Goal: Communication & Community: Answer question/provide support

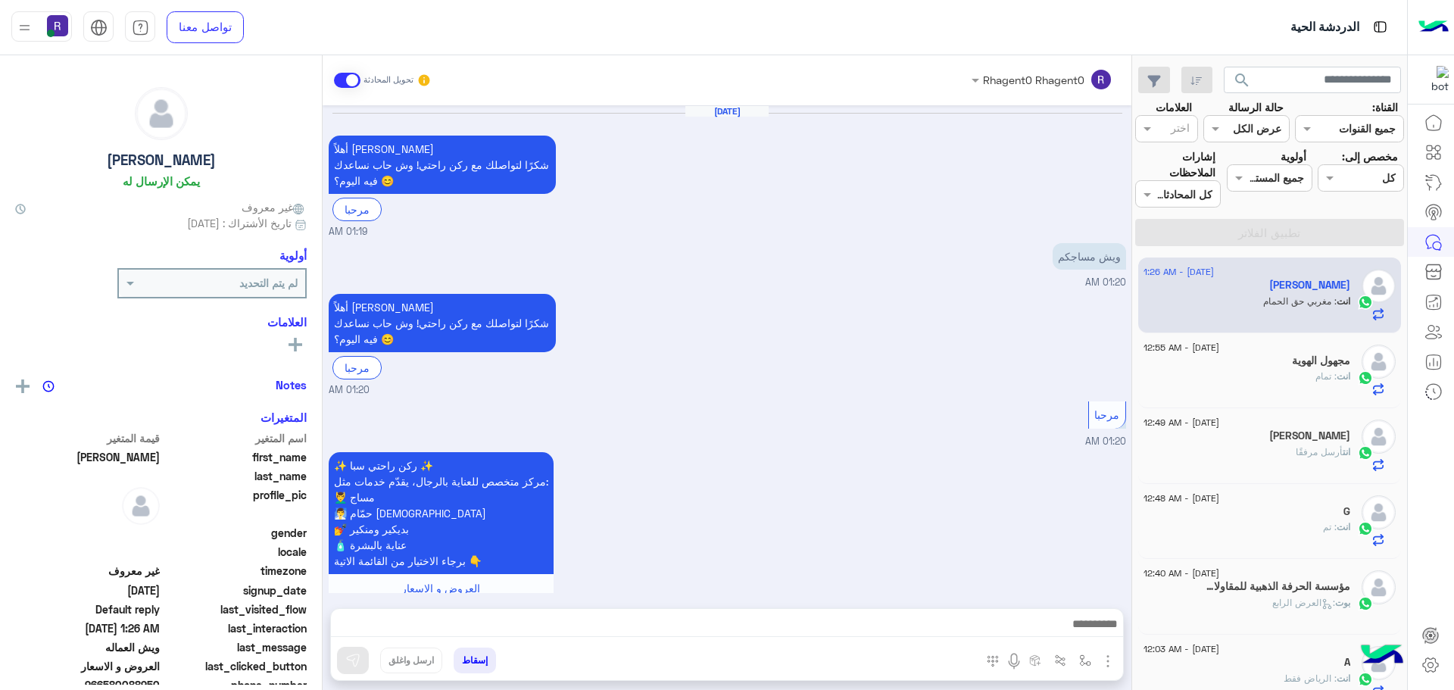
scroll to position [1371, 0]
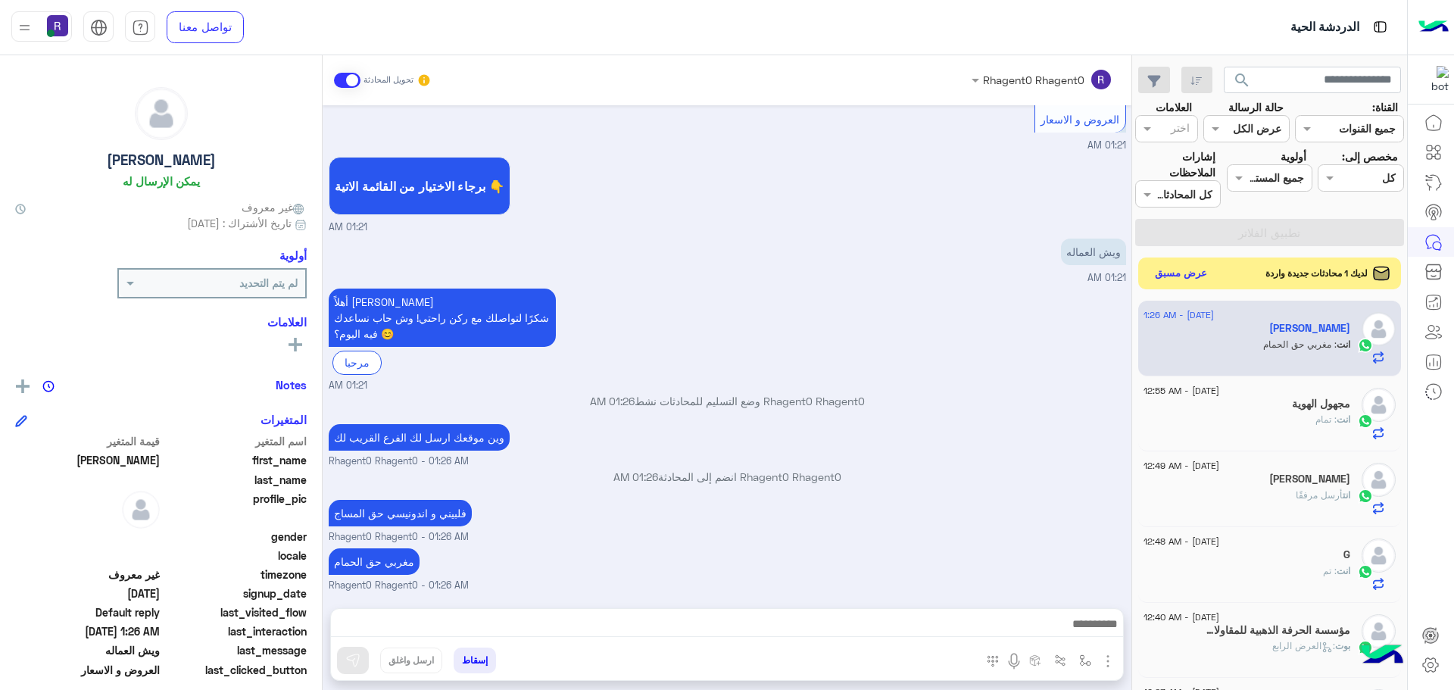
click at [1192, 272] on button "عرض مسبق" at bounding box center [1181, 274] width 64 height 20
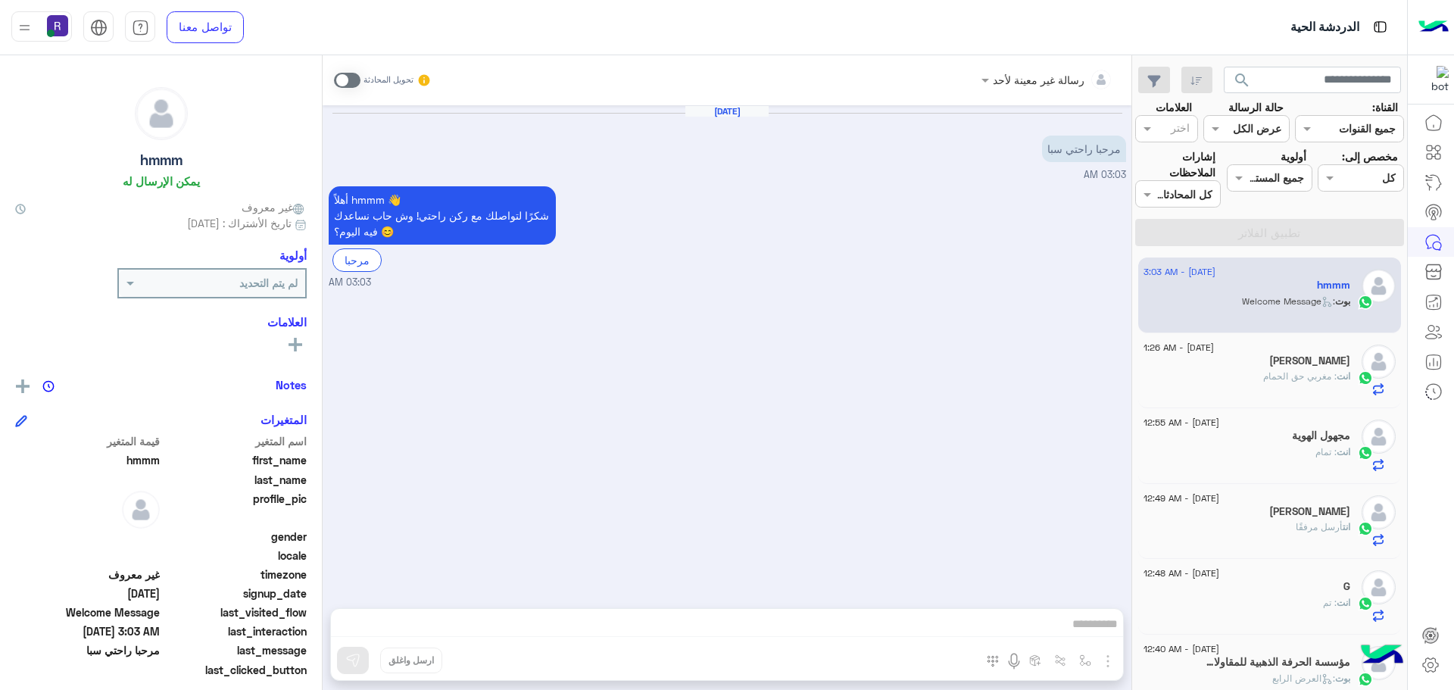
click at [349, 84] on span at bounding box center [347, 80] width 27 height 15
click at [1111, 665] on img "button" at bounding box center [1108, 661] width 18 height 18
click at [1099, 632] on button "الصور" at bounding box center [1085, 628] width 64 height 30
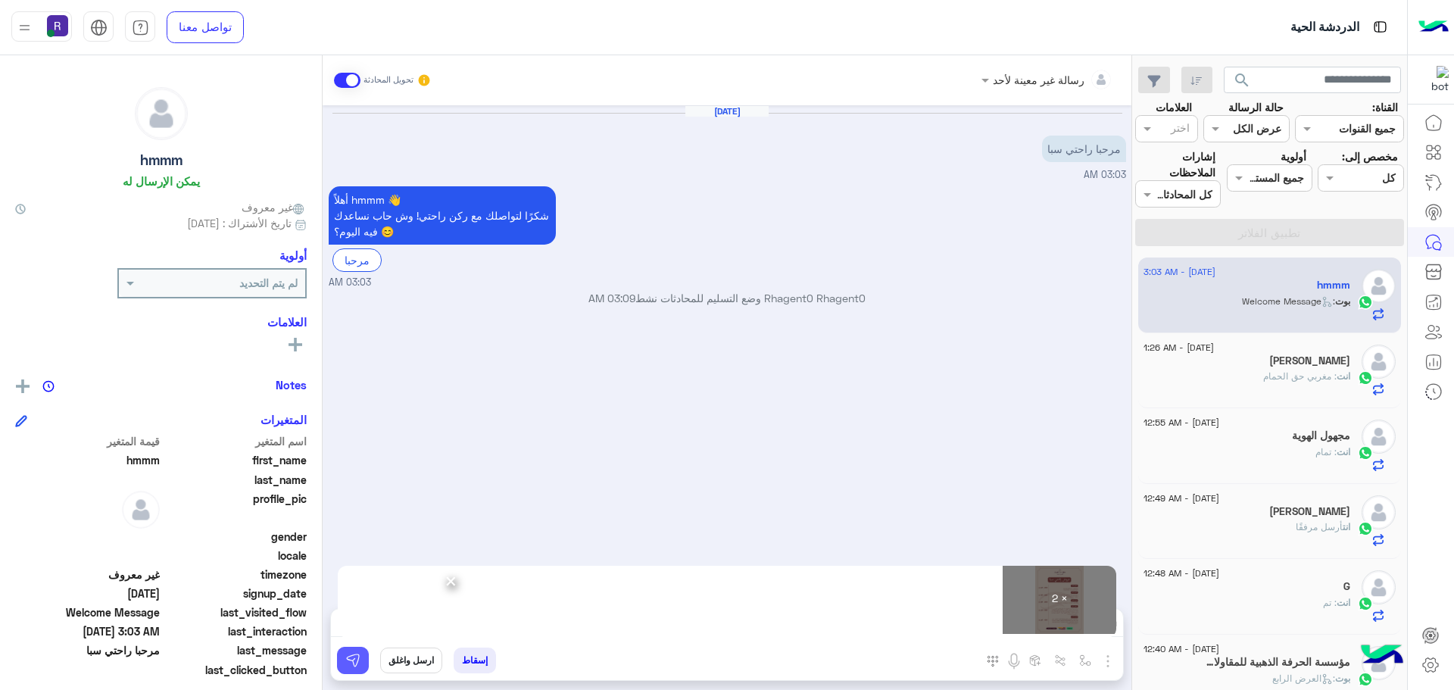
click at [350, 659] on img at bounding box center [352, 660] width 15 height 15
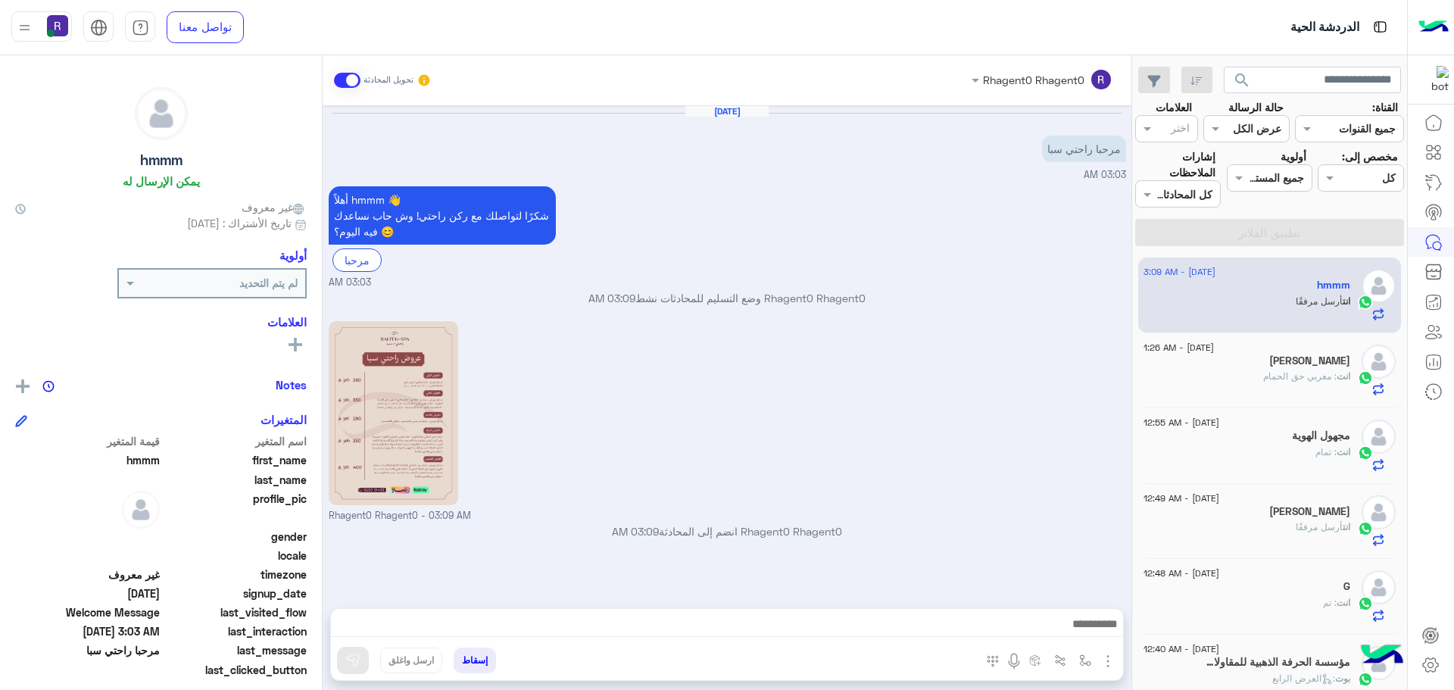
scroll to position [164, 0]
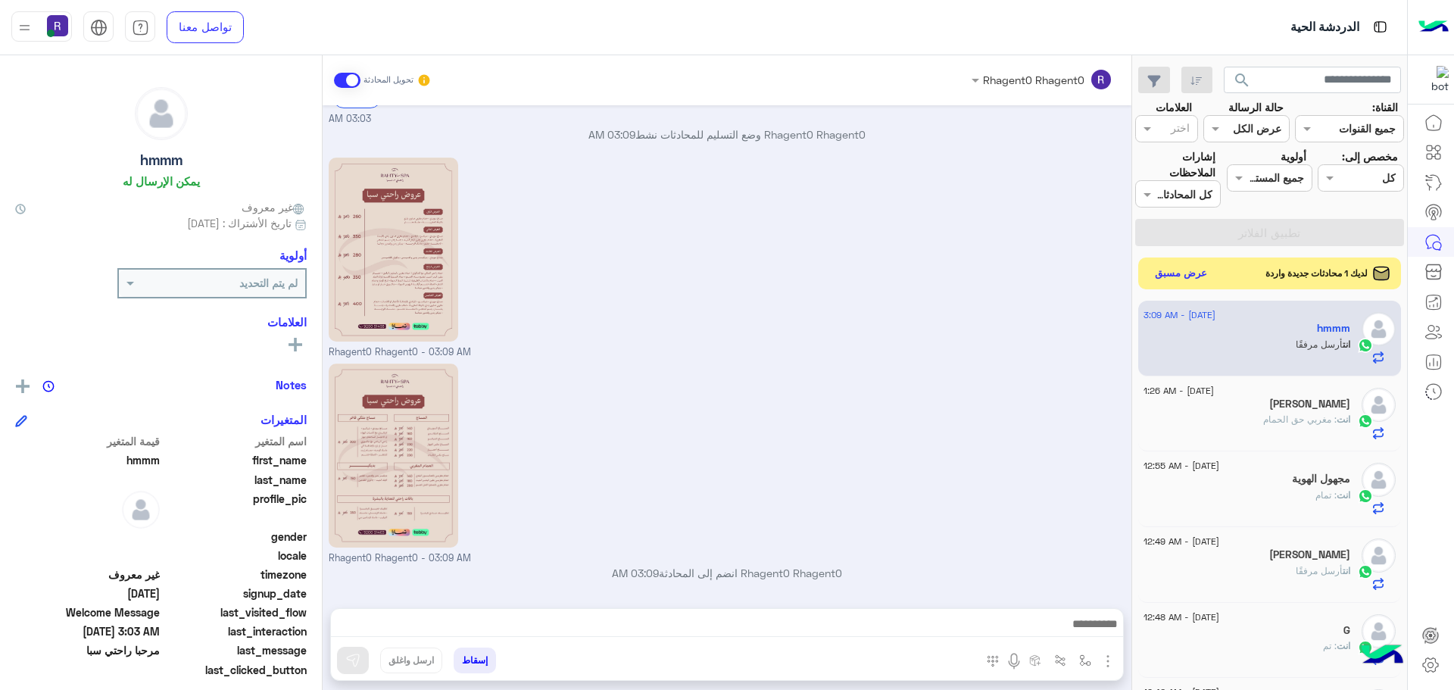
click at [1197, 270] on button "عرض مسبق" at bounding box center [1181, 274] width 64 height 20
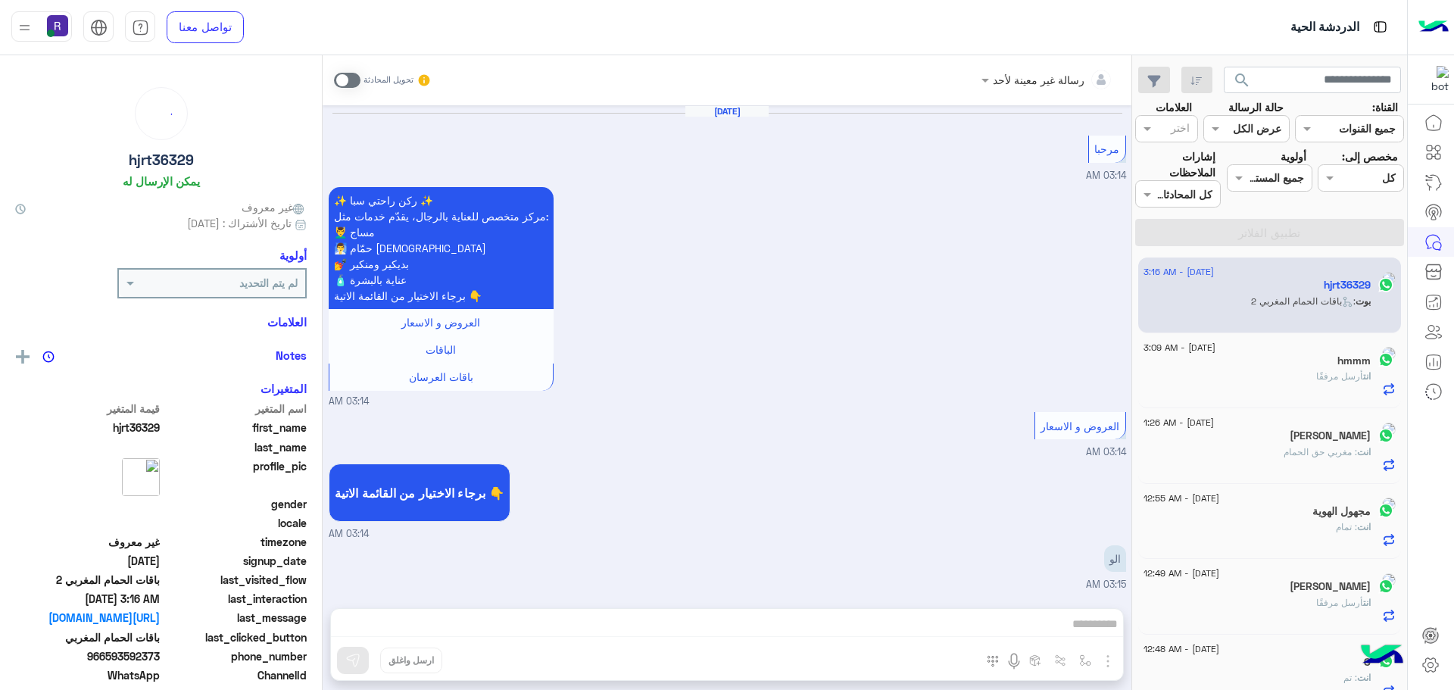
scroll to position [2338, 0]
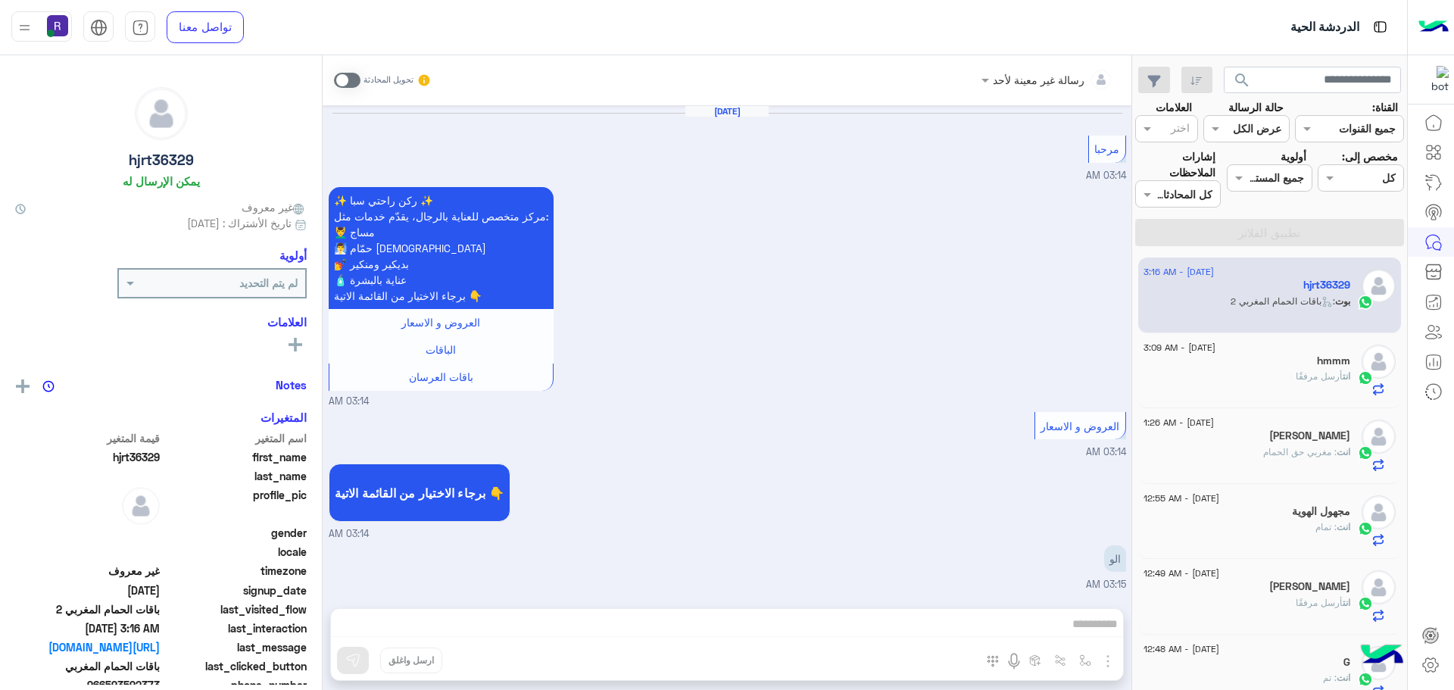
scroll to position [2338, 0]
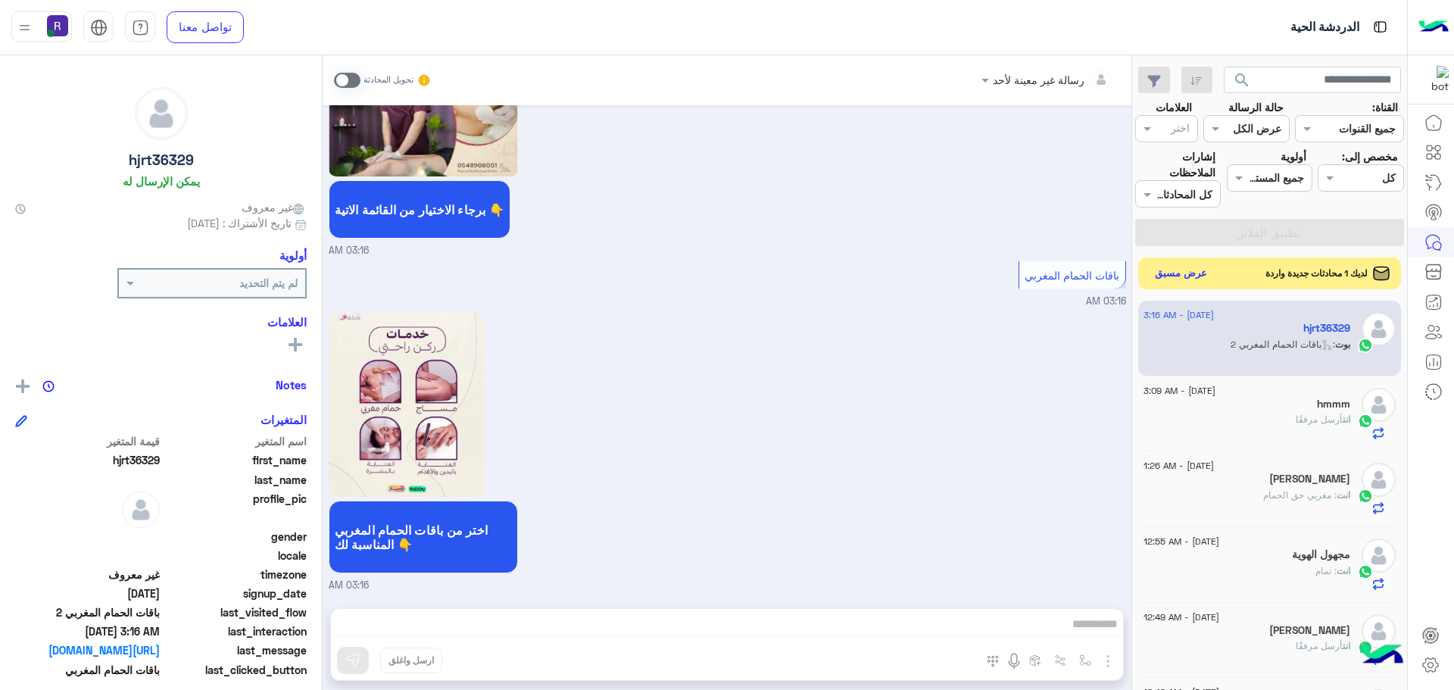
click at [1171, 266] on button "عرض مسبق" at bounding box center [1181, 274] width 64 height 20
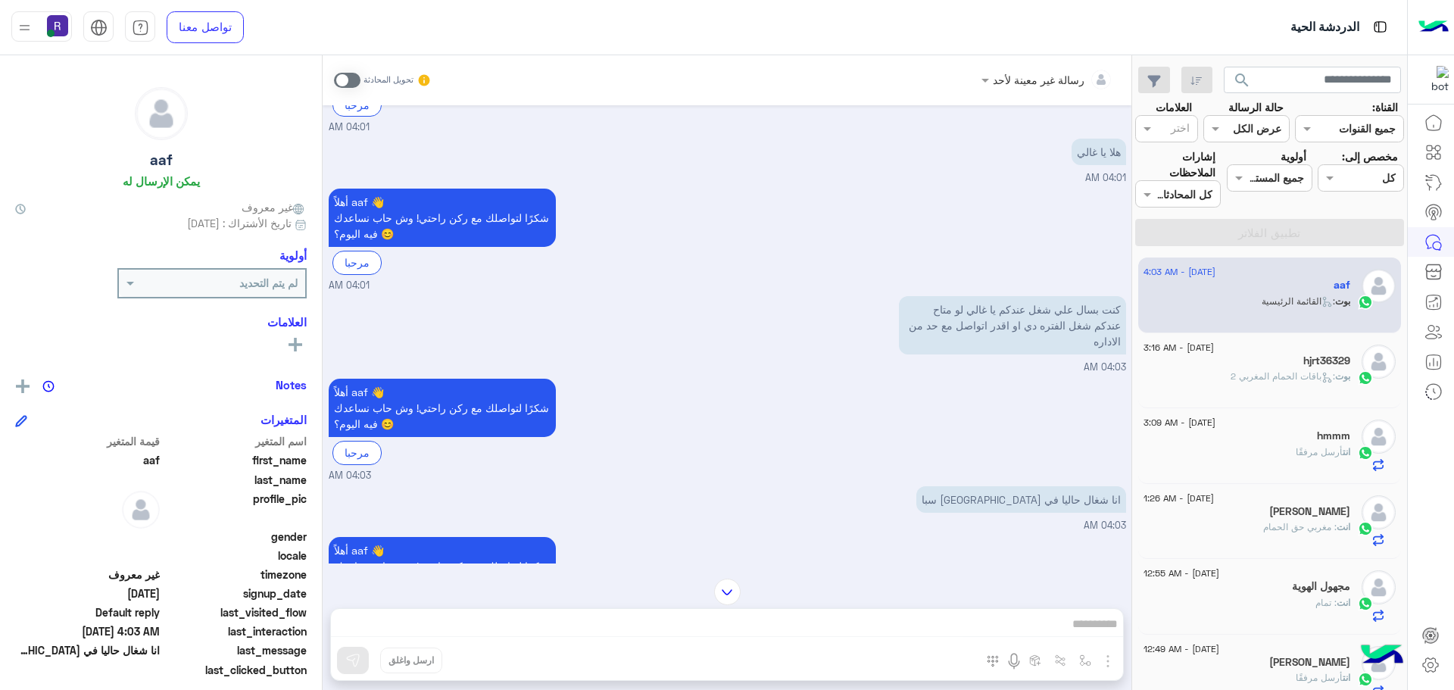
scroll to position [479, 0]
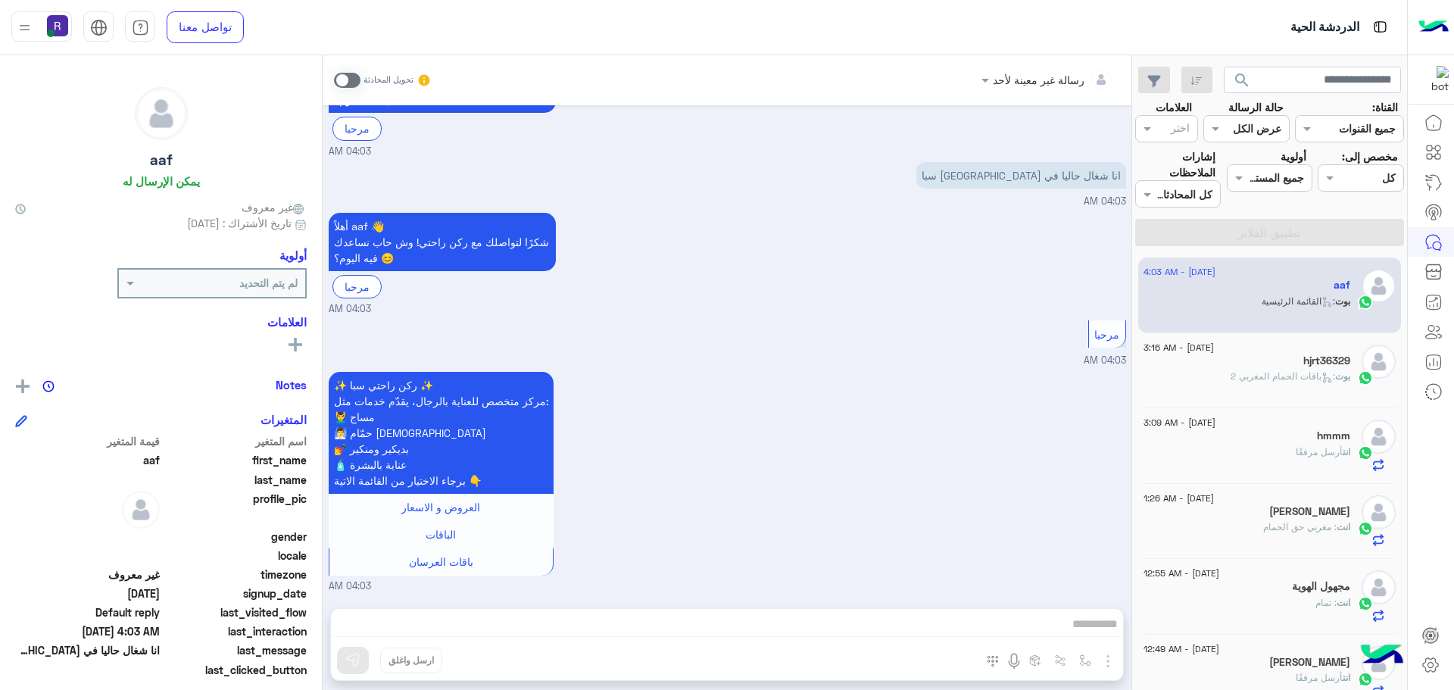
click at [356, 79] on span at bounding box center [347, 80] width 27 height 15
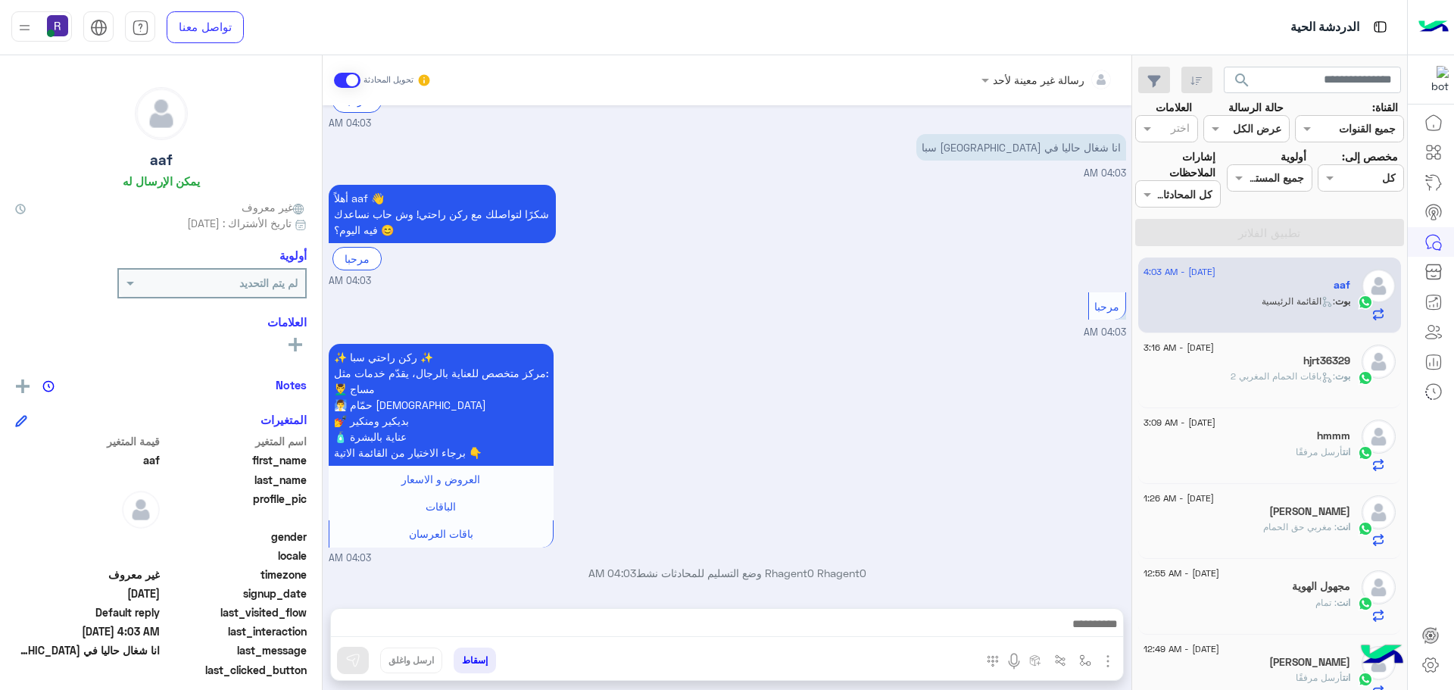
click at [1073, 609] on div at bounding box center [727, 628] width 792 height 38
click at [1077, 613] on div at bounding box center [727, 628] width 792 height 38
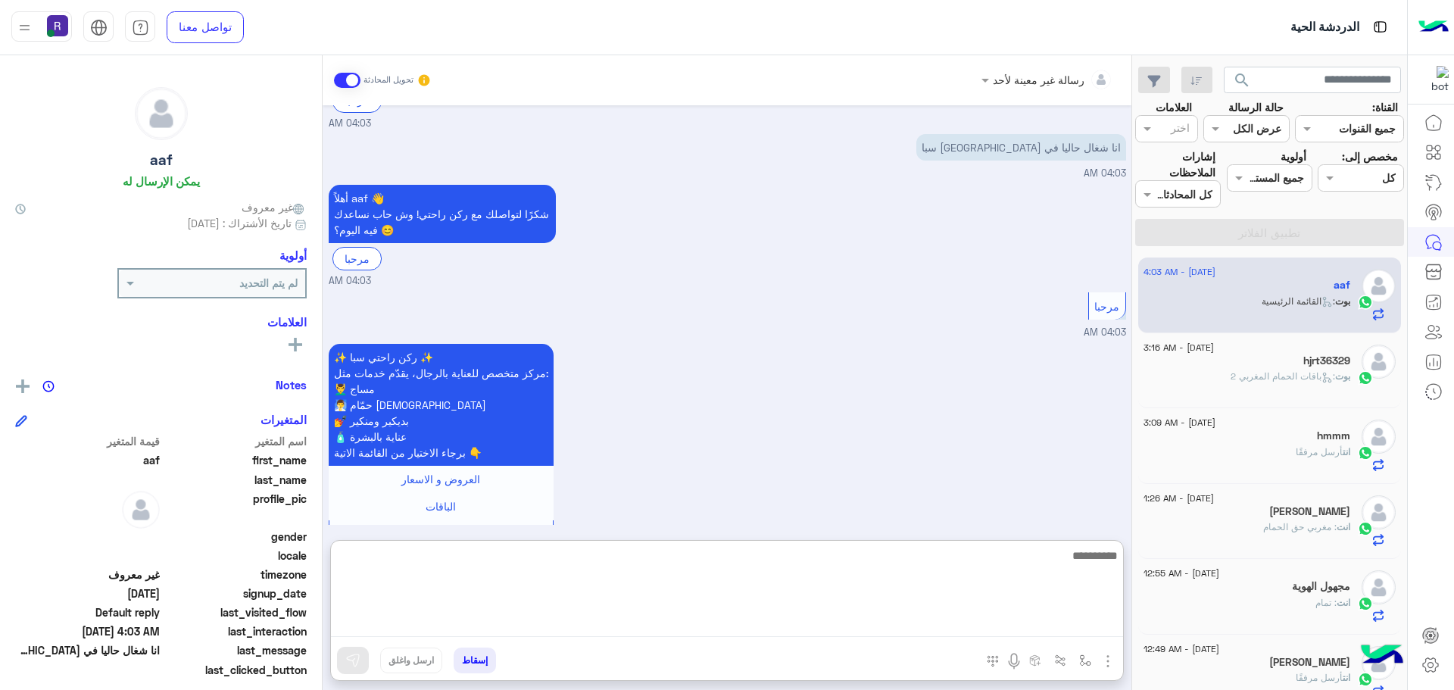
click at [1081, 629] on textarea at bounding box center [727, 591] width 792 height 91
type textarea "**********"
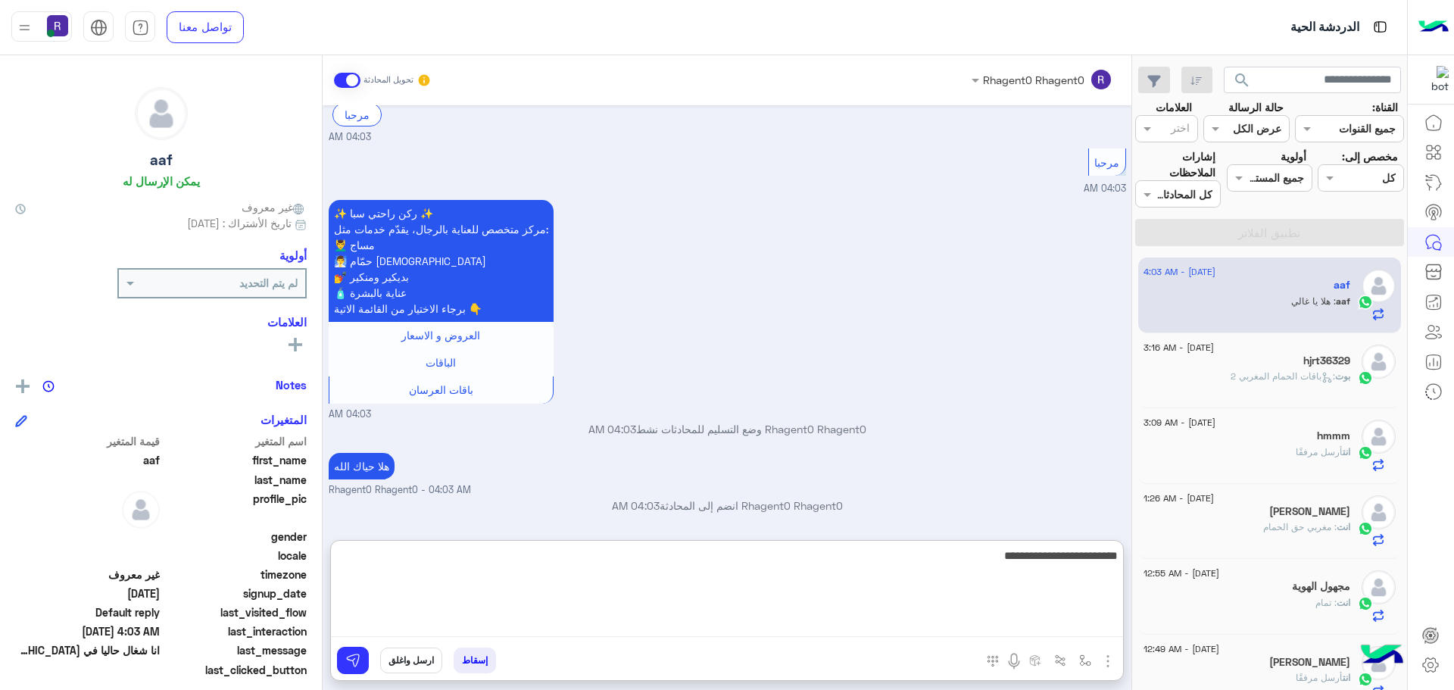
scroll to position [702, 0]
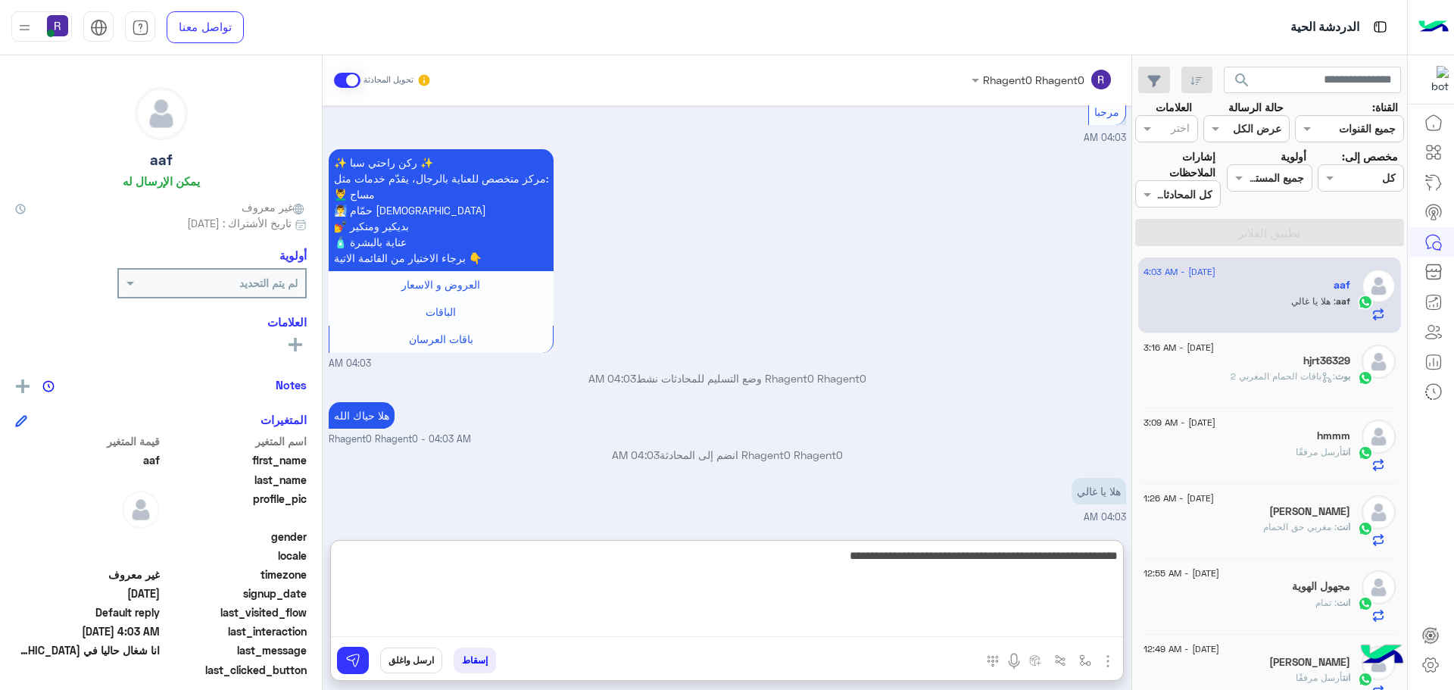
type textarea "**********"
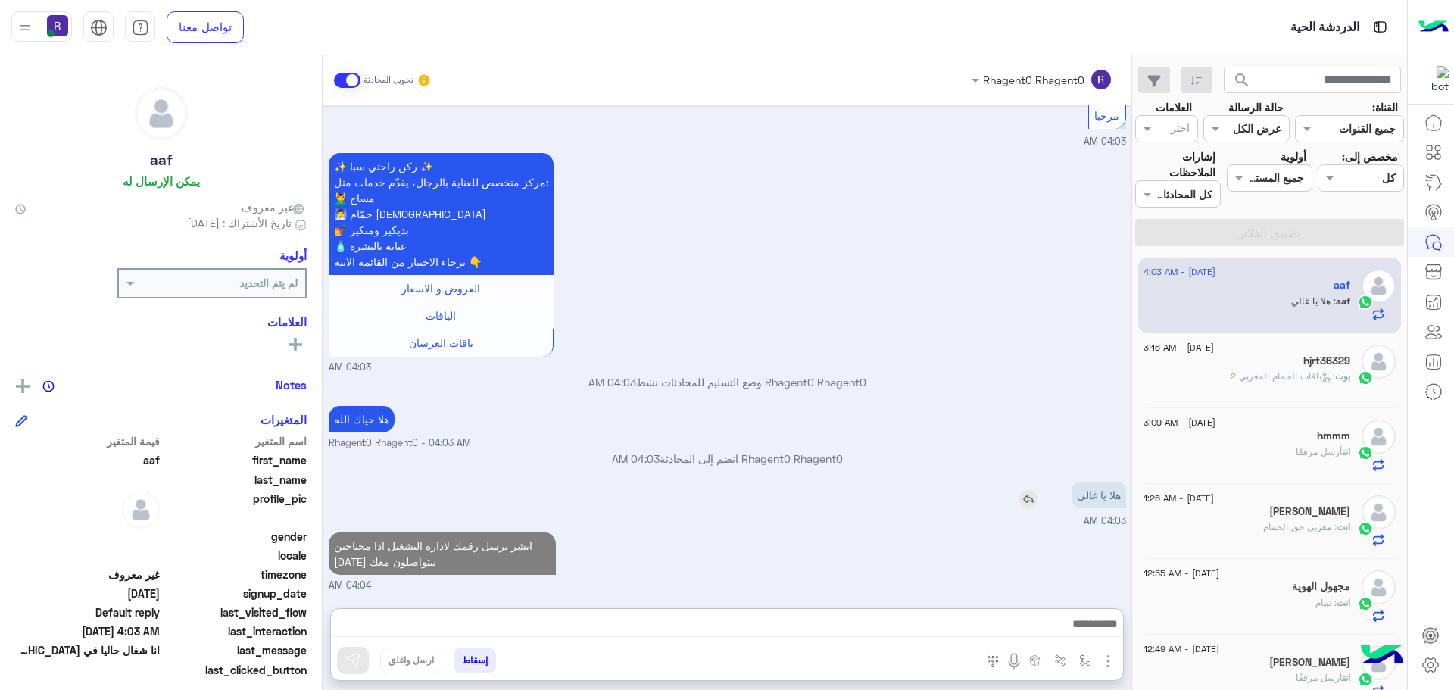
click at [1091, 478] on div "هلا يا غالي" at bounding box center [1055, 495] width 141 height 34
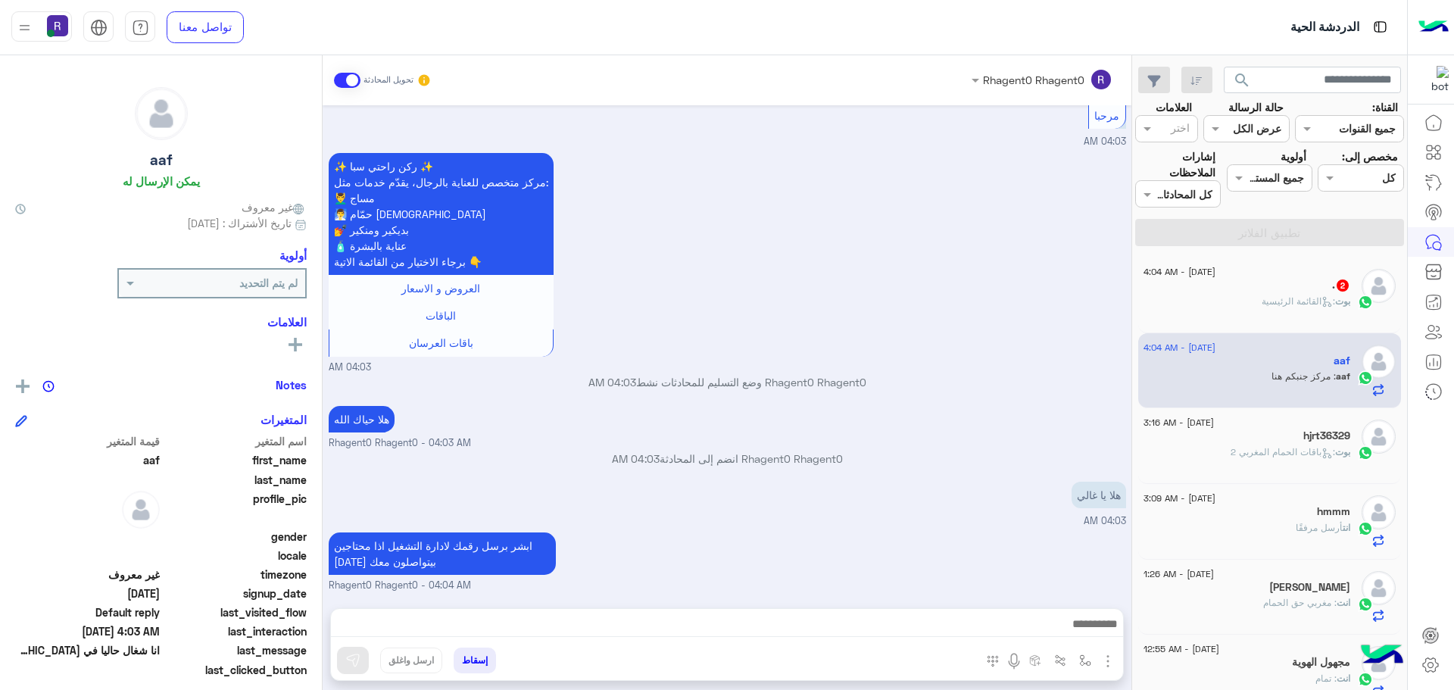
scroll to position [815, 0]
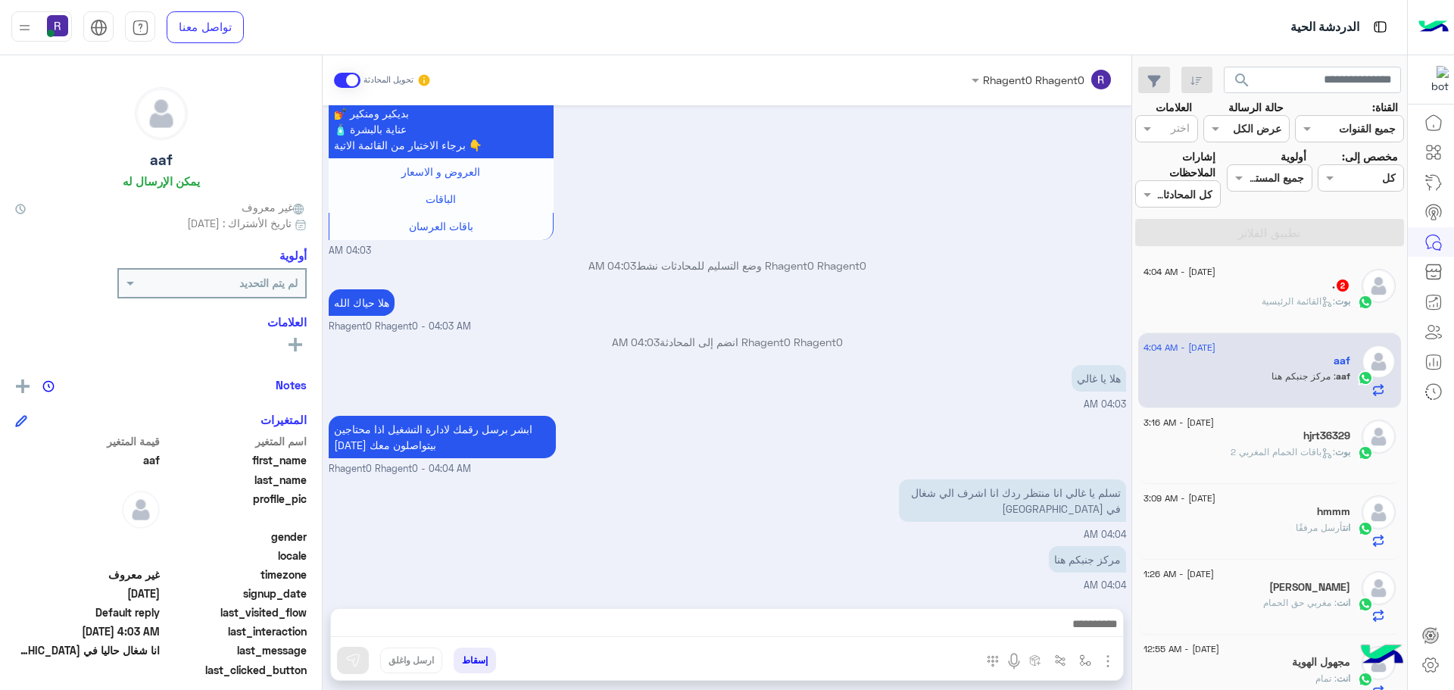
click at [991, 638] on div at bounding box center [727, 628] width 792 height 38
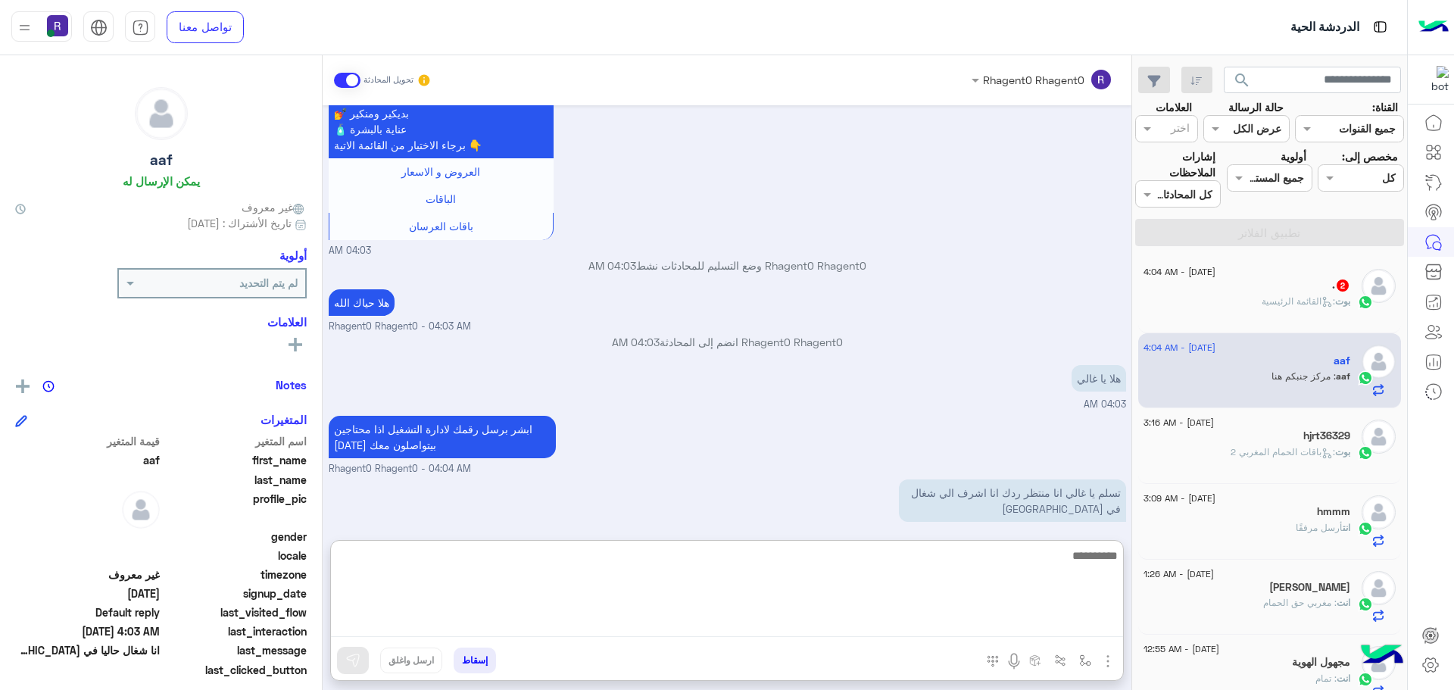
click at [992, 626] on textarea at bounding box center [727, 591] width 792 height 91
type textarea "**"
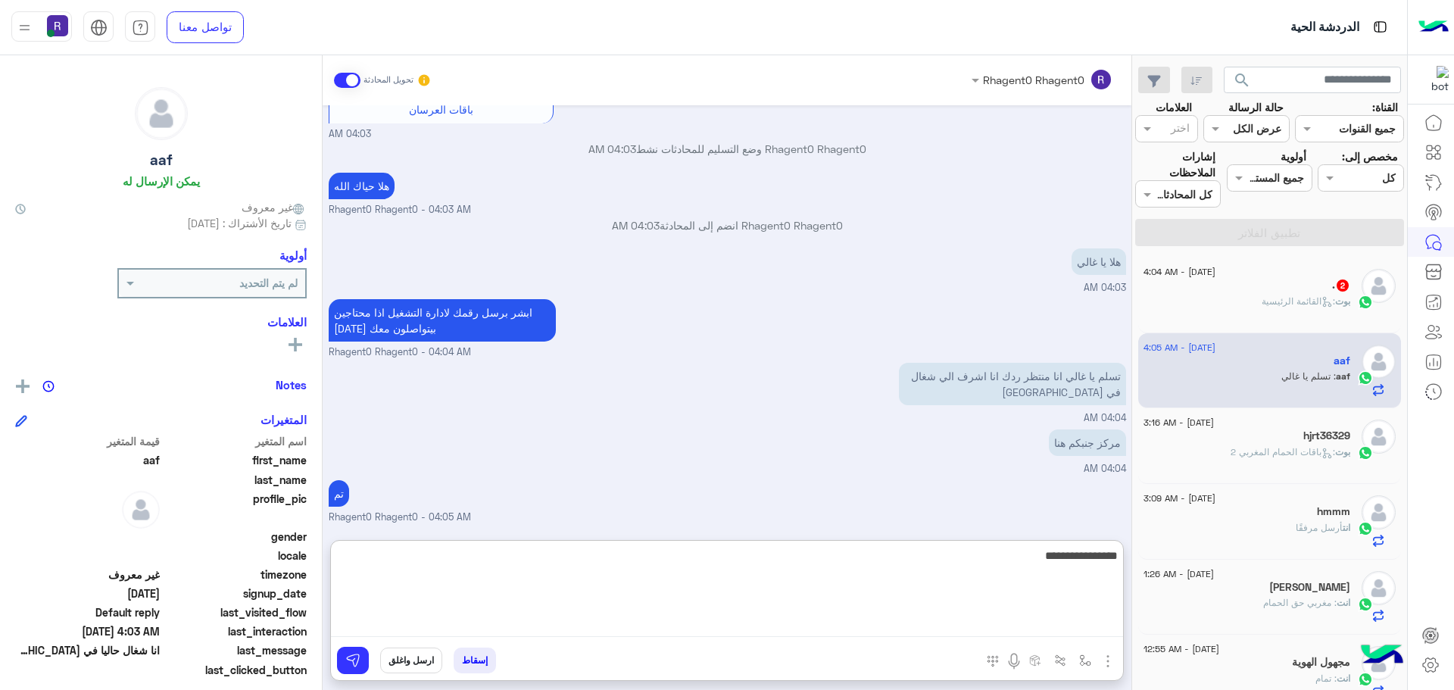
scroll to position [982, 0]
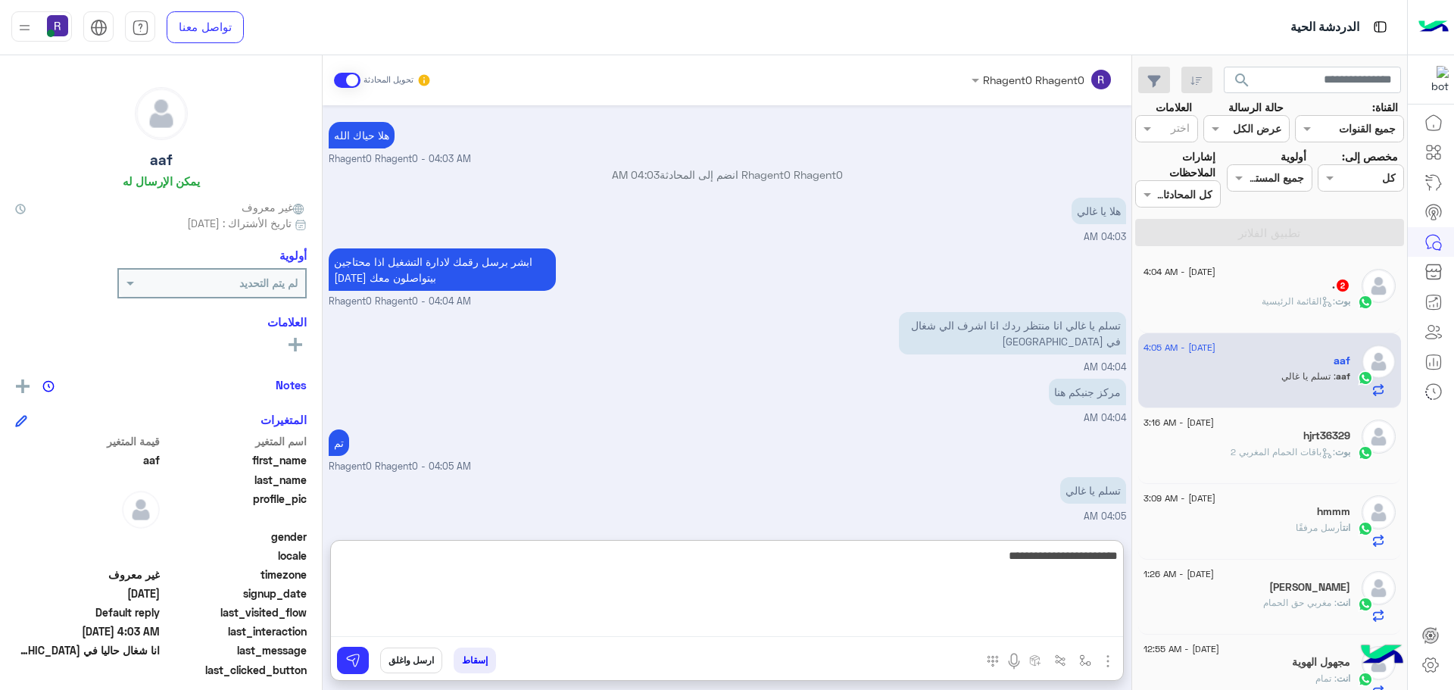
type textarea "**********"
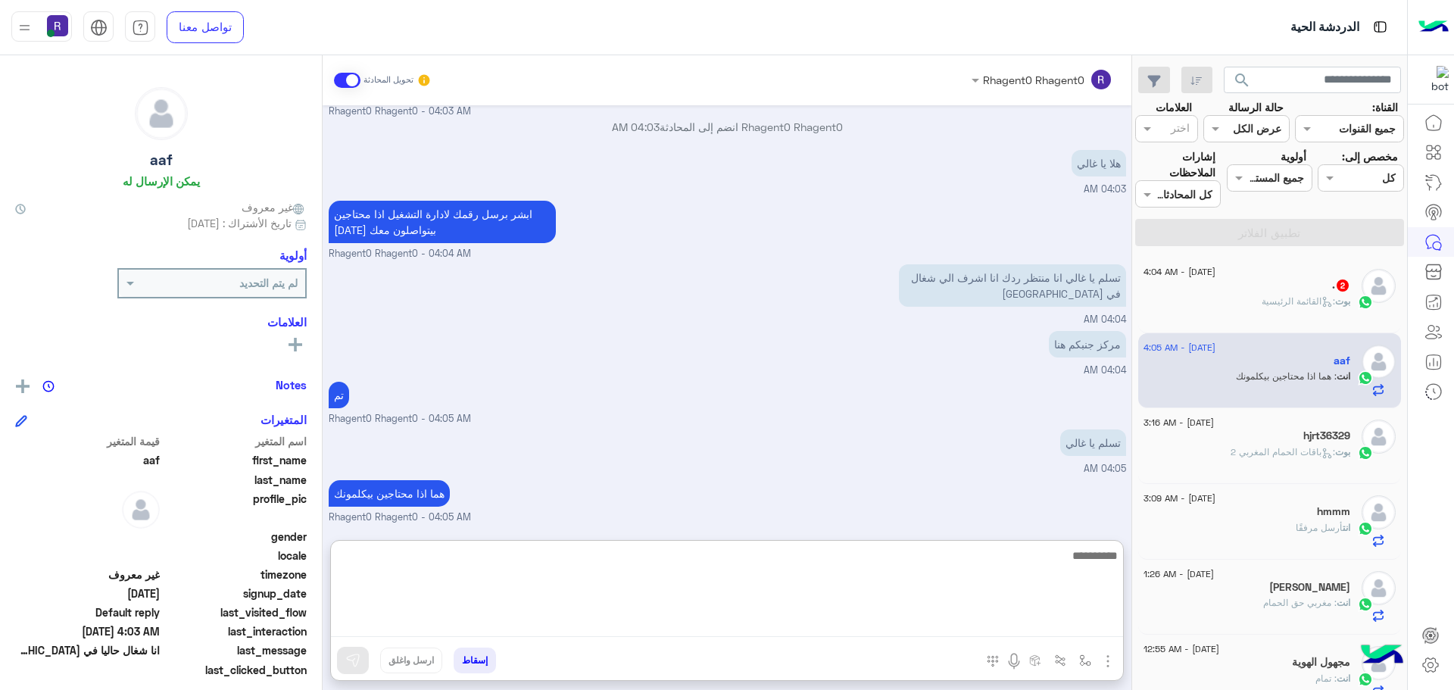
scroll to position [1081, 0]
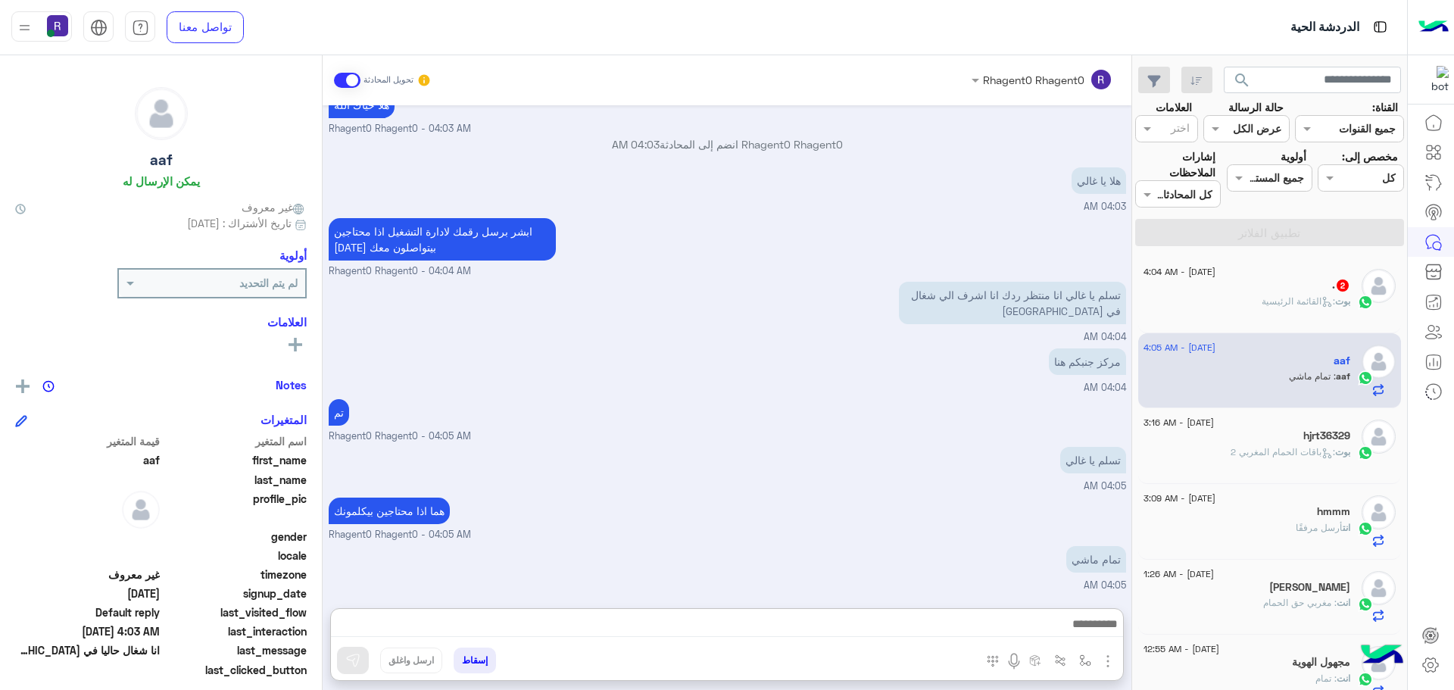
click at [943, 443] on div "تسلم يا غالي 04:05 AM" at bounding box center [727, 468] width 797 height 51
click at [1337, 290] on span "2" at bounding box center [1342, 284] width 15 height 13
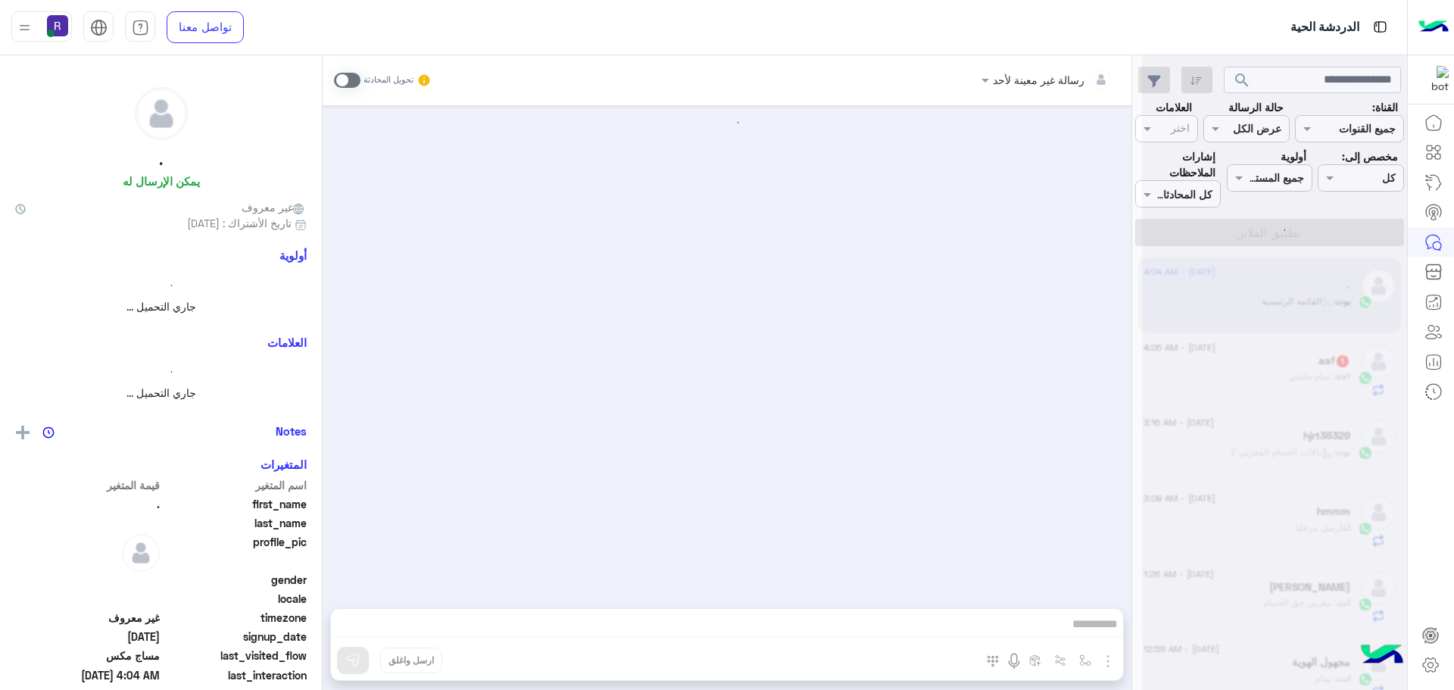
scroll to position [1697, 0]
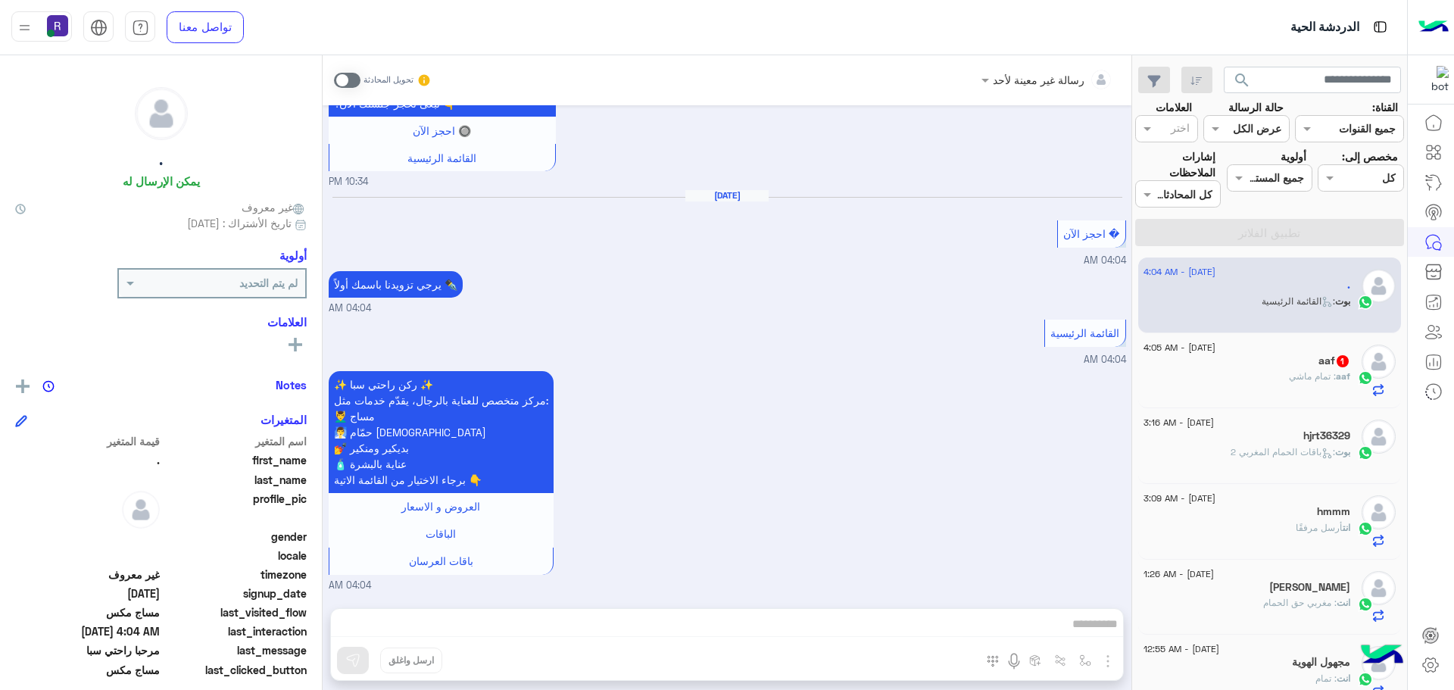
click at [1306, 367] on div "aaf 1" at bounding box center [1246, 362] width 207 height 16
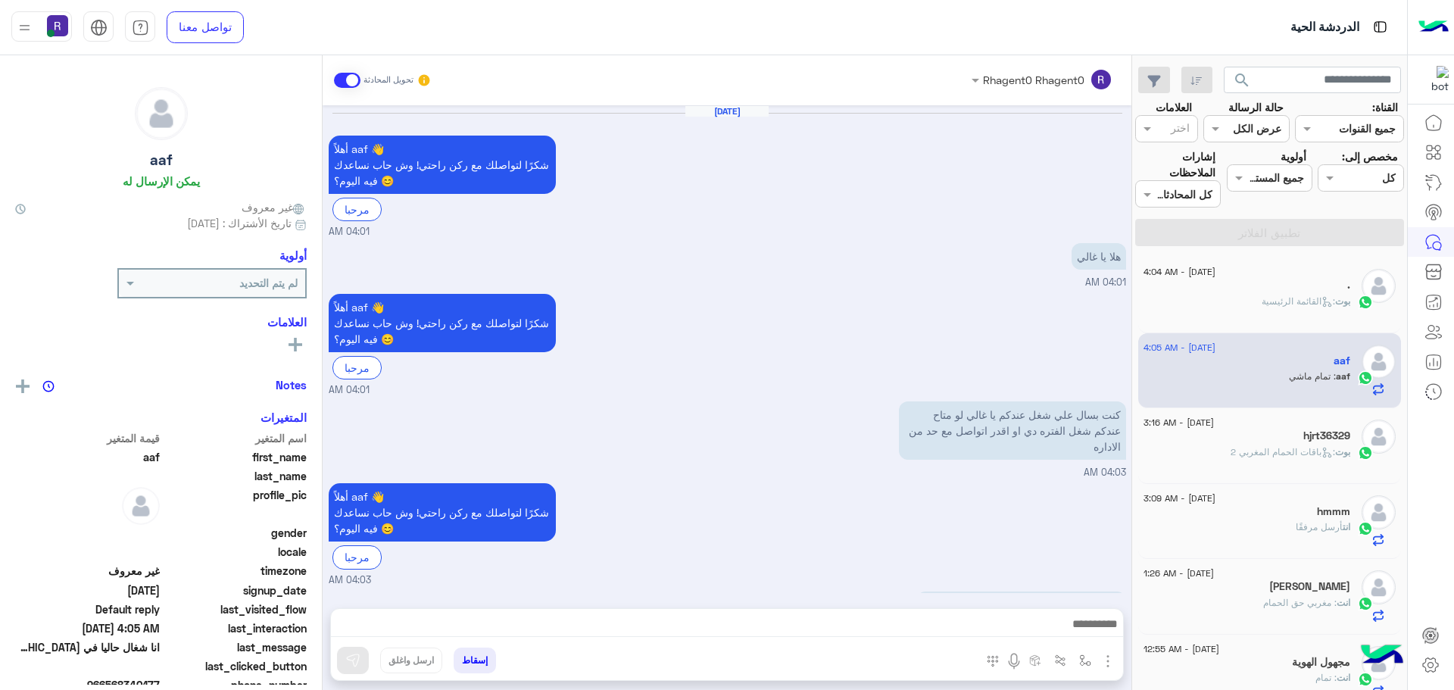
scroll to position [962, 0]
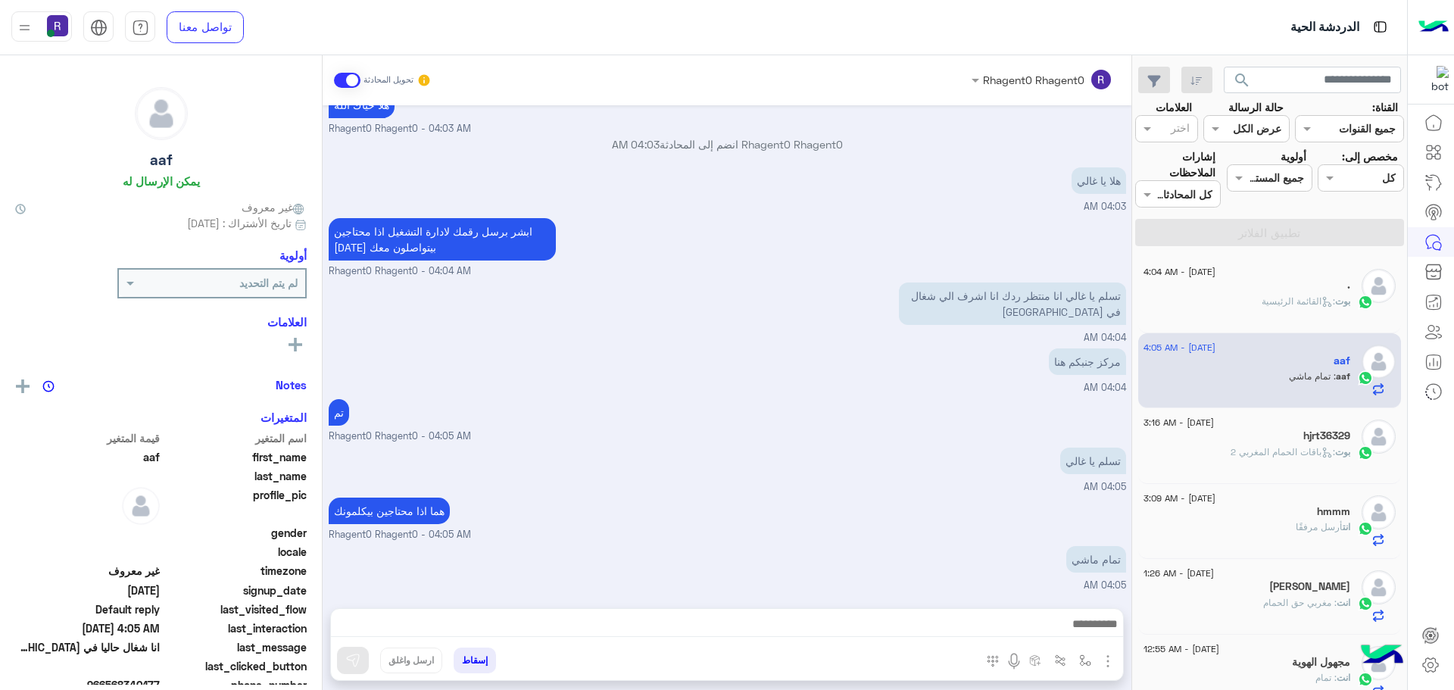
click at [1327, 448] on icon at bounding box center [1326, 452] width 11 height 11
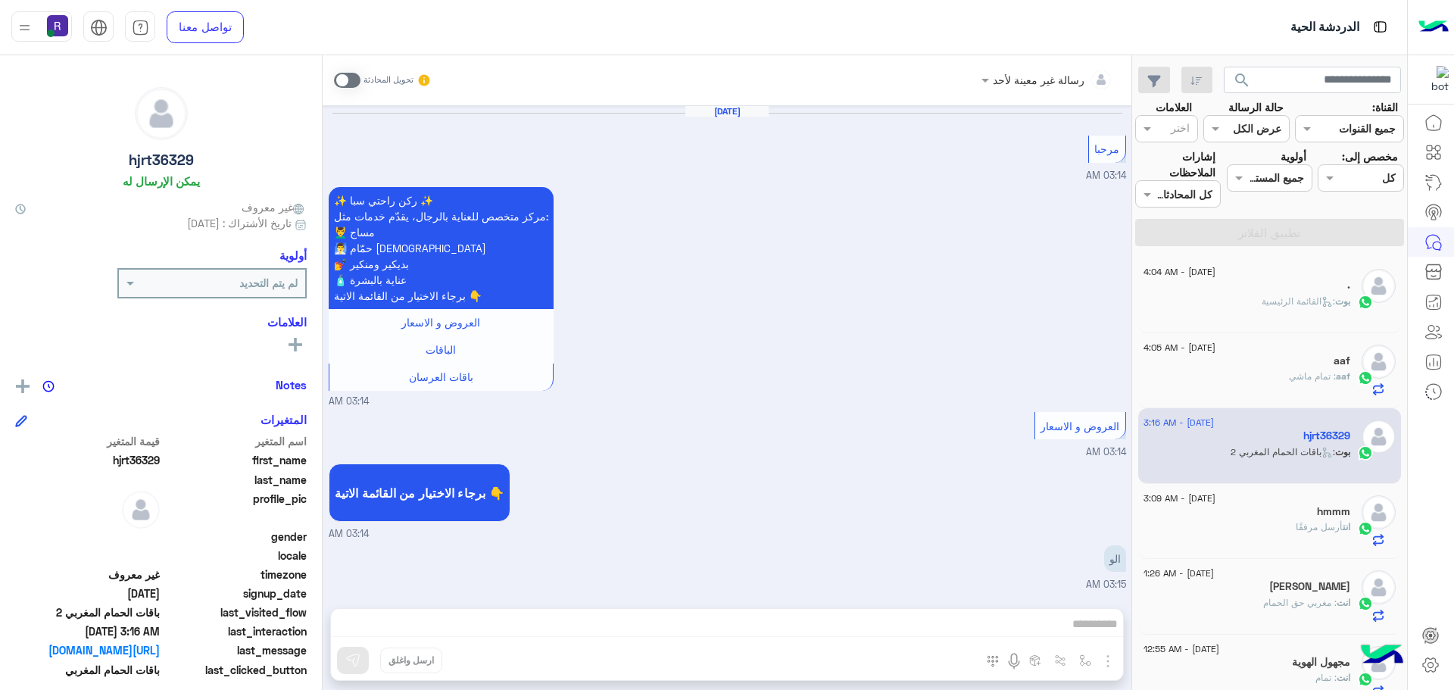
scroll to position [2338, 0]
